Goal: Task Accomplishment & Management: Use online tool/utility

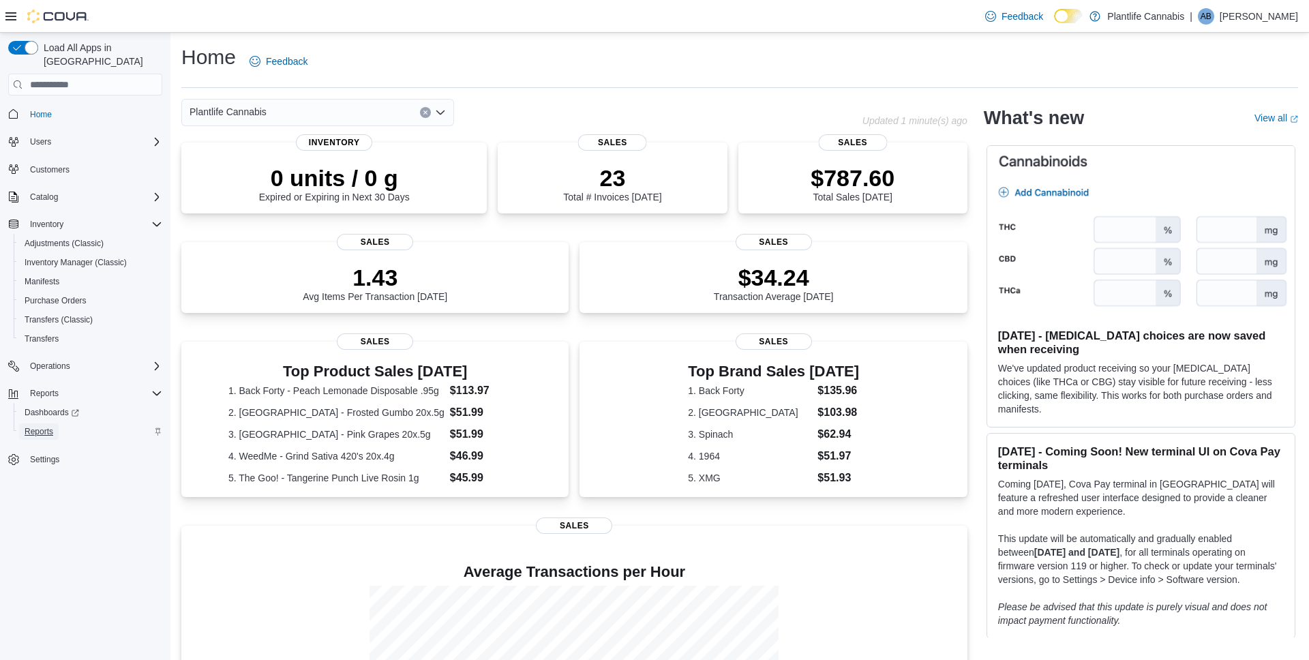
click at [53, 426] on span "Reports" at bounding box center [39, 431] width 29 height 11
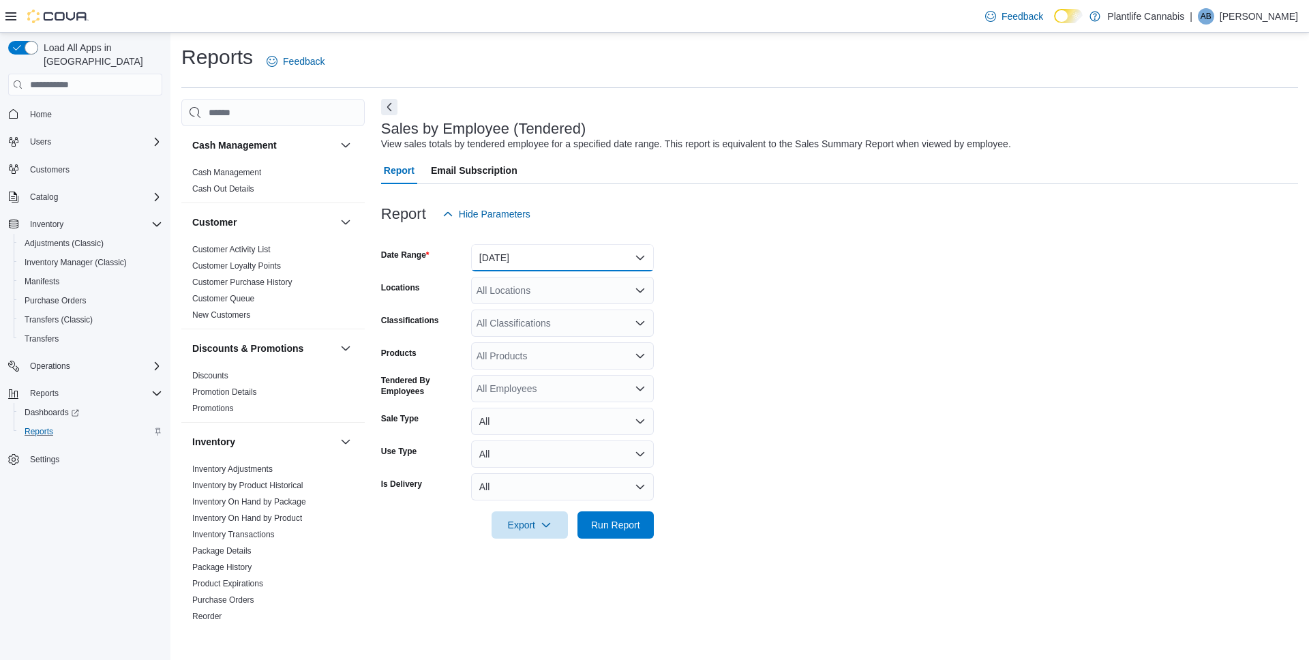
click at [521, 251] on button "[DATE]" at bounding box center [562, 257] width 183 height 27
click at [517, 301] on button "[DATE]" at bounding box center [562, 312] width 183 height 27
click at [523, 288] on div "All Locations" at bounding box center [562, 290] width 183 height 27
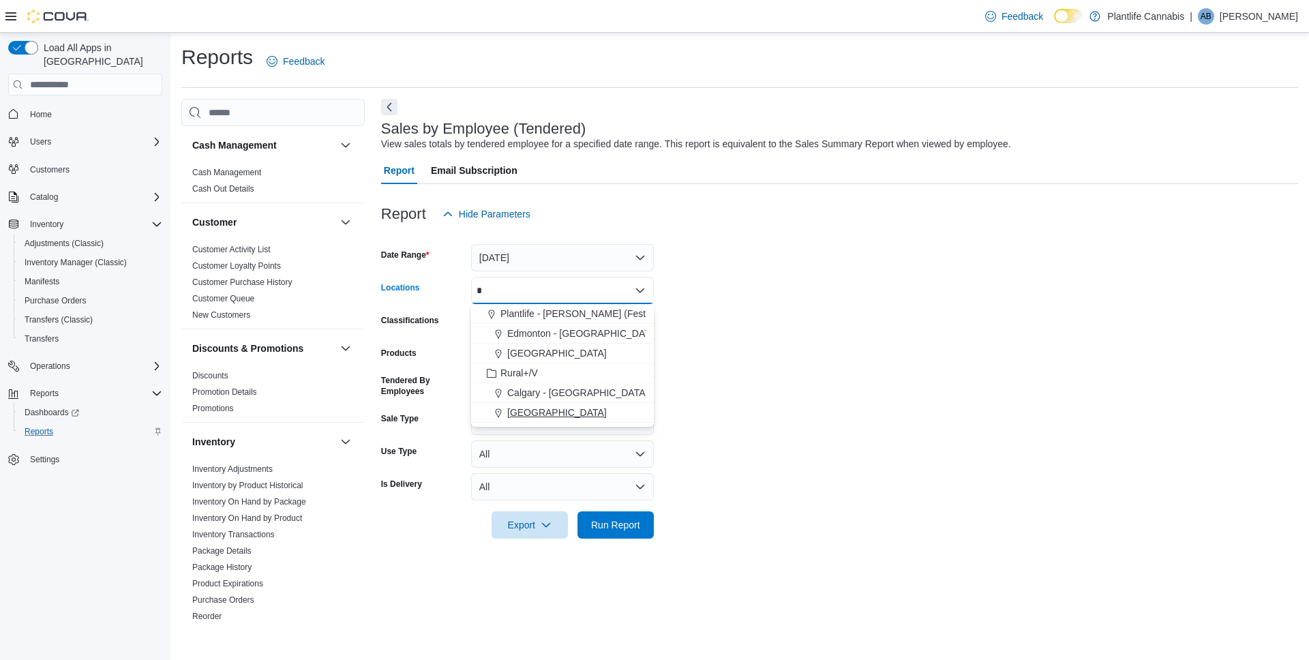
type input "*"
click at [552, 406] on span "[GEOGRAPHIC_DATA]" at bounding box center [557, 413] width 100 height 14
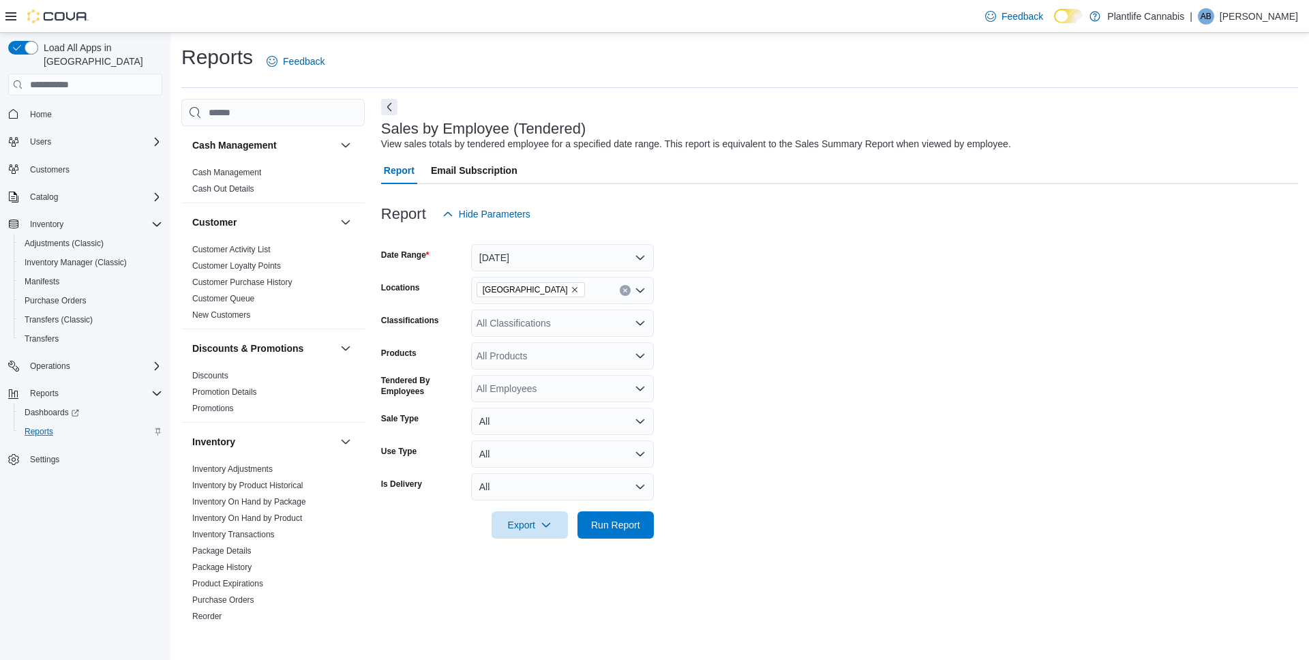
click at [747, 363] on form "Date Range [DATE] Locations [GEOGRAPHIC_DATA] - University District Classificat…" at bounding box center [839, 383] width 917 height 311
click at [609, 533] on span "Run Report" at bounding box center [615, 523] width 60 height 27
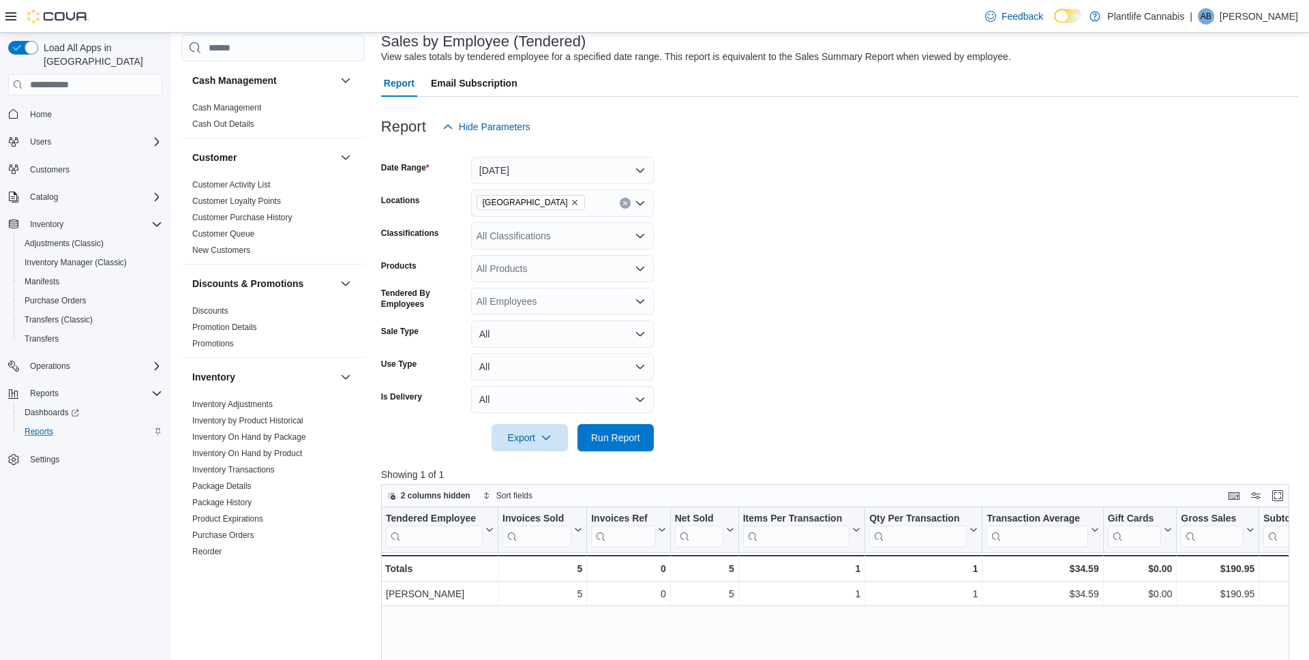
scroll to position [208, 0]
